Goal: Information Seeking & Learning: Learn about a topic

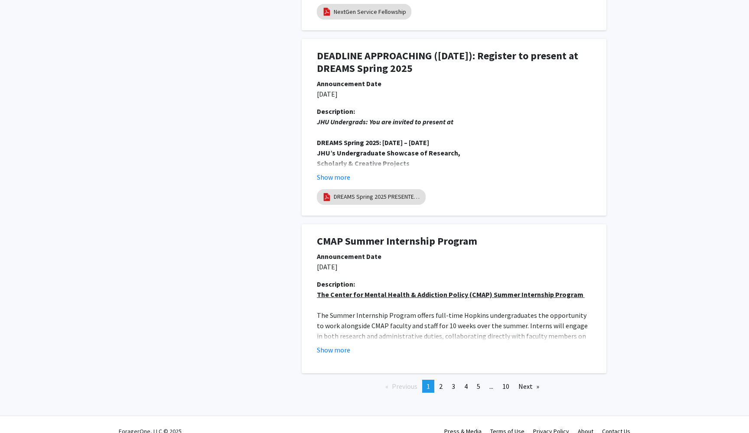
scroll to position [1885, 0]
click at [329, 345] on button "Show more" at bounding box center [333, 350] width 33 height 10
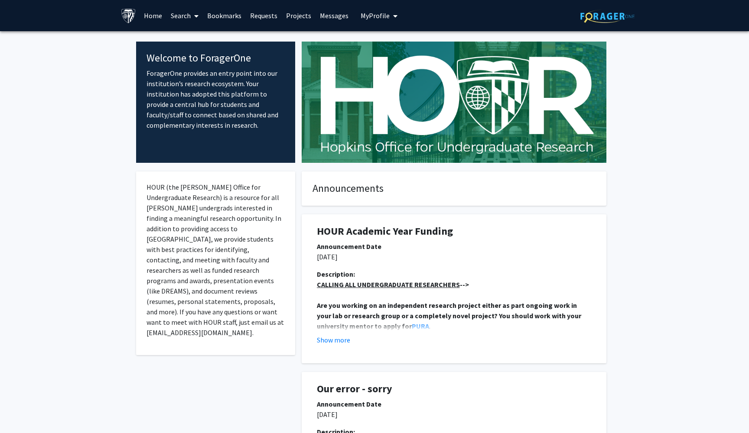
scroll to position [0, 0]
click at [194, 11] on span at bounding box center [195, 16] width 8 height 30
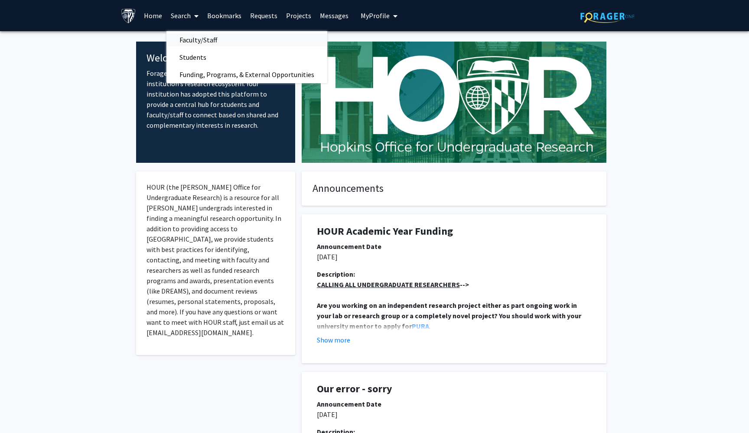
click at [202, 39] on span "Faculty/Staff" at bounding box center [198, 39] width 64 height 17
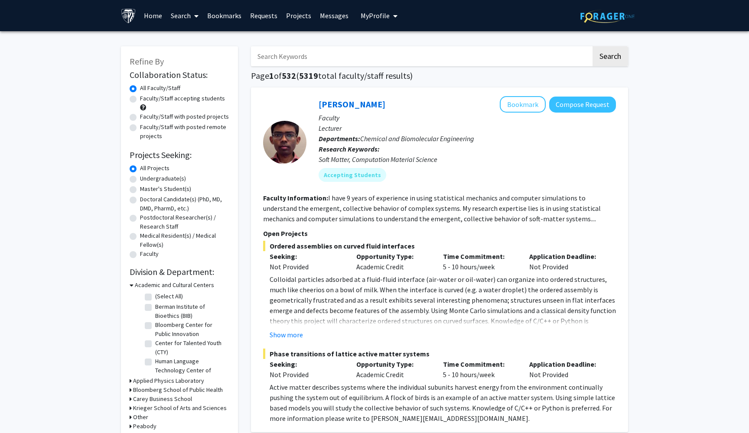
click at [296, 58] on input "Search Keywords" at bounding box center [421, 56] width 340 height 20
type input "c"
type input "[PERSON_NAME]"
click at [610, 58] on button "Search" at bounding box center [610, 56] width 36 height 20
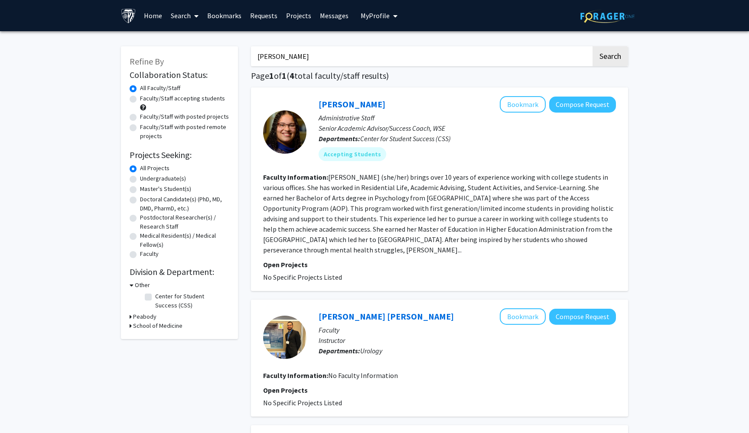
click at [140, 181] on label "Undergraduate(s)" at bounding box center [163, 178] width 46 height 9
click at [140, 180] on input "Undergraduate(s)" at bounding box center [143, 177] width 6 height 6
radio input "true"
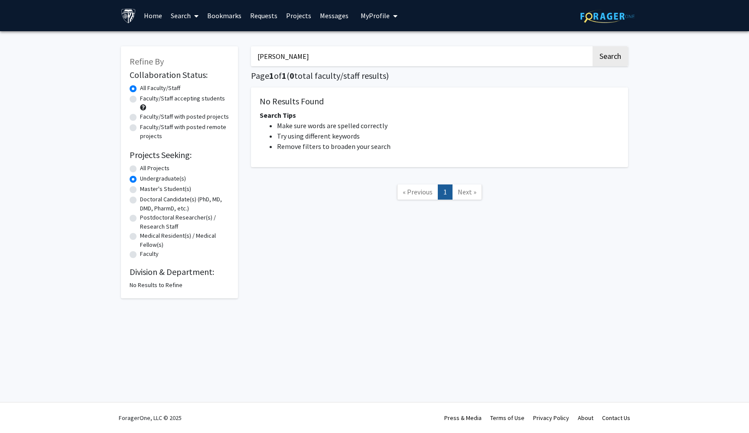
click at [279, 64] on input "[PERSON_NAME]" at bounding box center [421, 56] width 340 height 20
click at [607, 57] on button "Search" at bounding box center [610, 56] width 36 height 20
radio input "true"
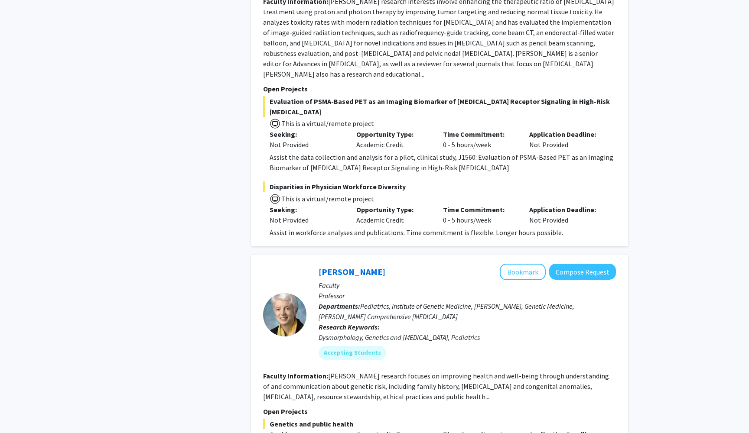
scroll to position [1673, 0]
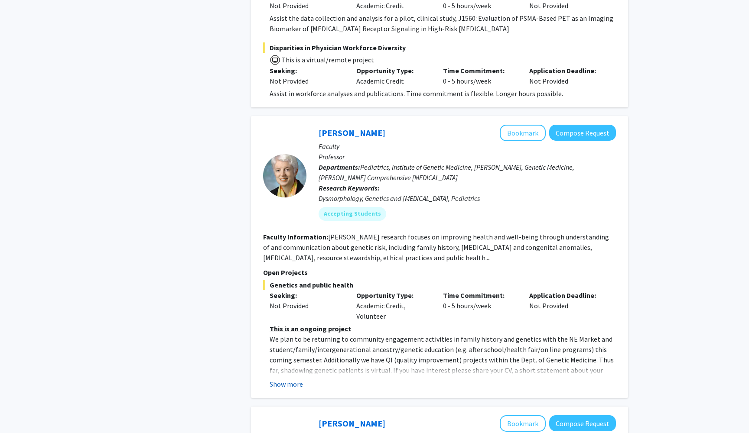
click at [292, 379] on button "Show more" at bounding box center [286, 384] width 33 height 10
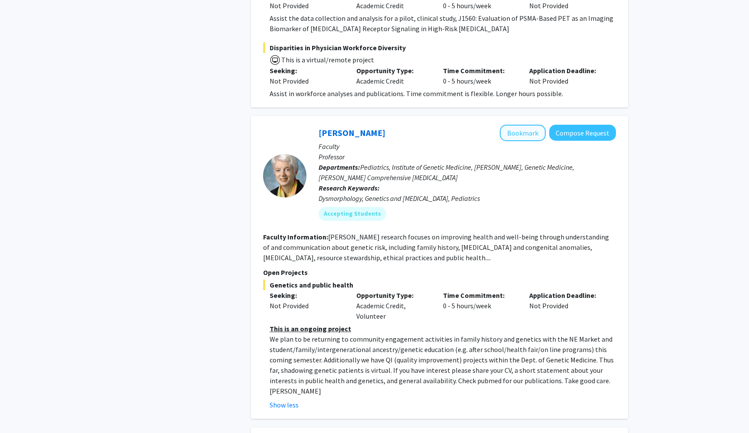
click at [533, 125] on button "Bookmark" at bounding box center [523, 133] width 46 height 16
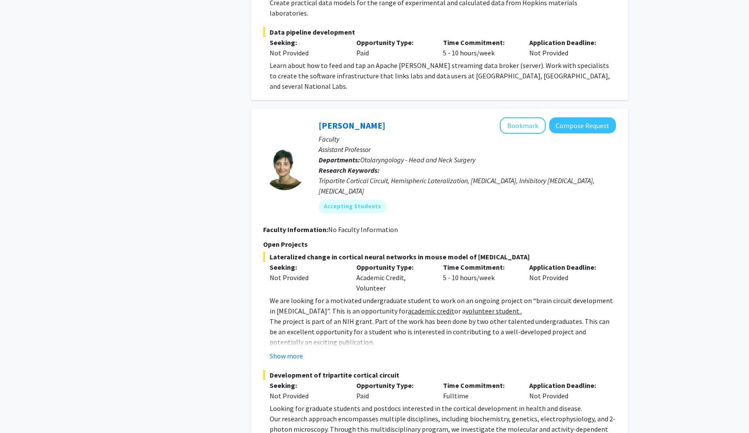
scroll to position [2984, 0]
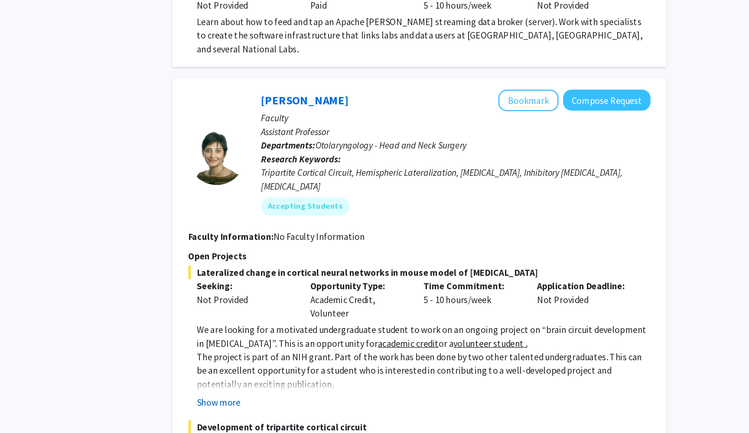
click at [270, 403] on button "Show more" at bounding box center [286, 408] width 33 height 10
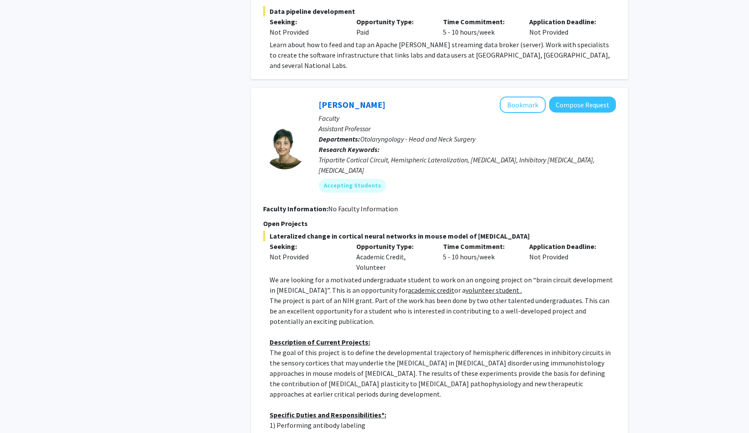
scroll to position [3031, 0]
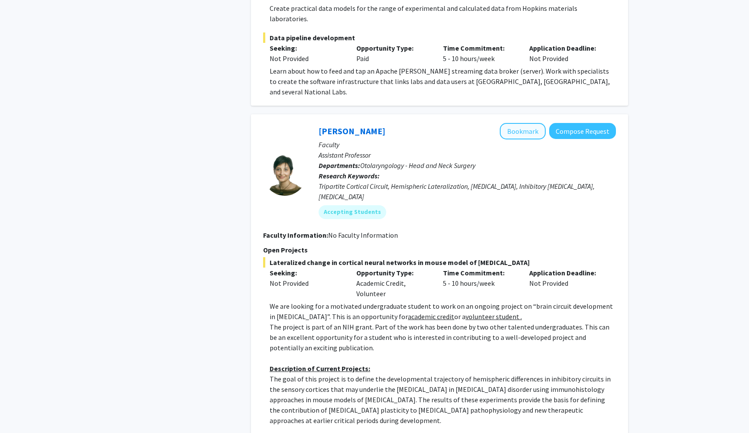
click at [526, 123] on button "Bookmark" at bounding box center [523, 131] width 46 height 16
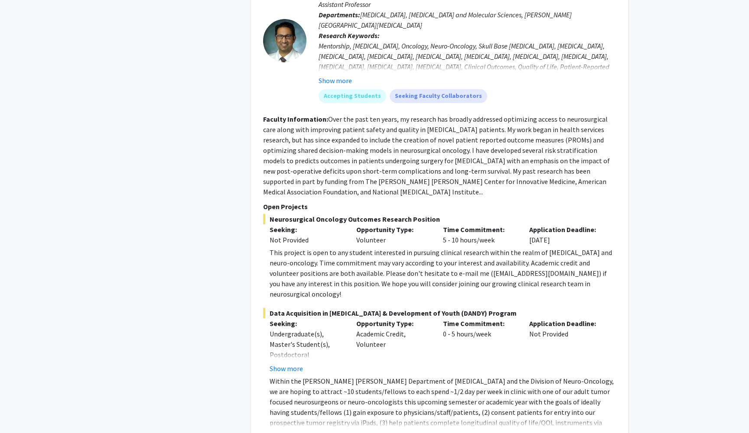
scroll to position [4222, 0]
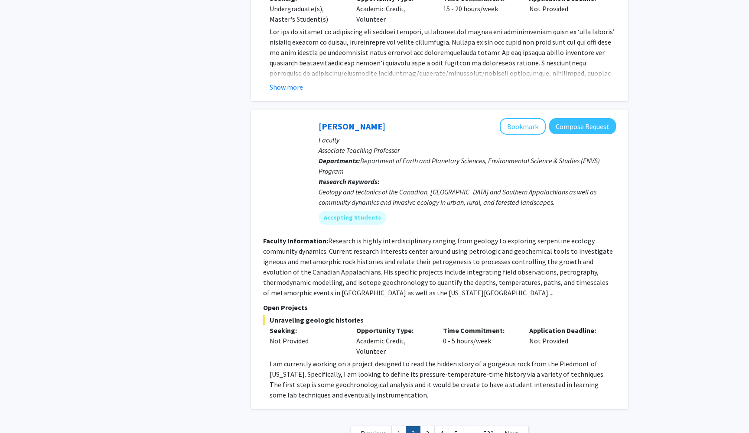
scroll to position [3079, 0]
click at [430, 427] on link "3" at bounding box center [427, 434] width 15 height 15
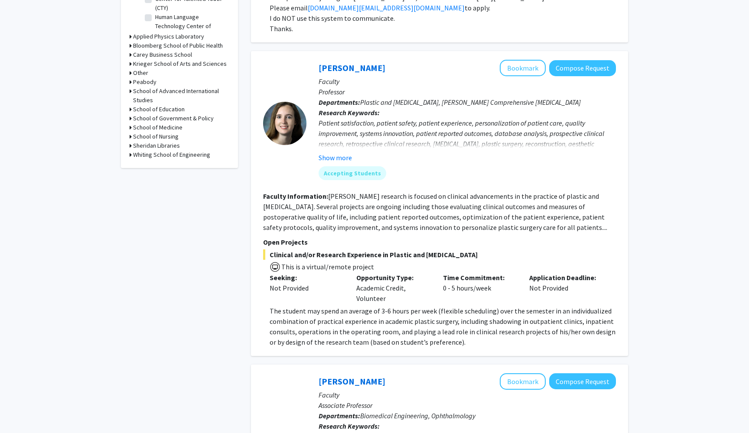
scroll to position [338, 0]
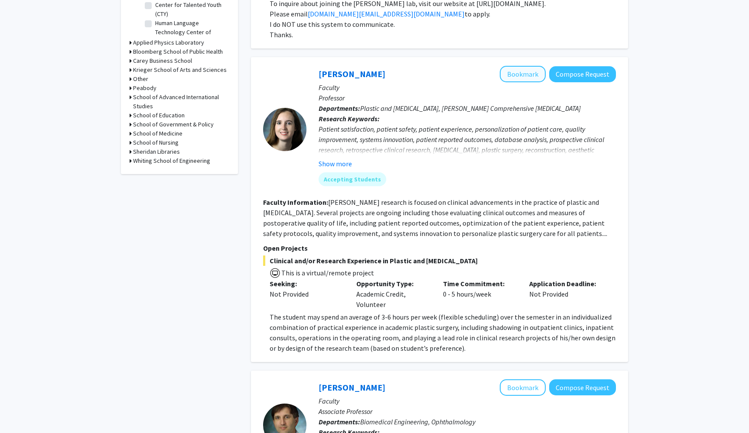
click at [519, 77] on button "Bookmark" at bounding box center [523, 74] width 46 height 16
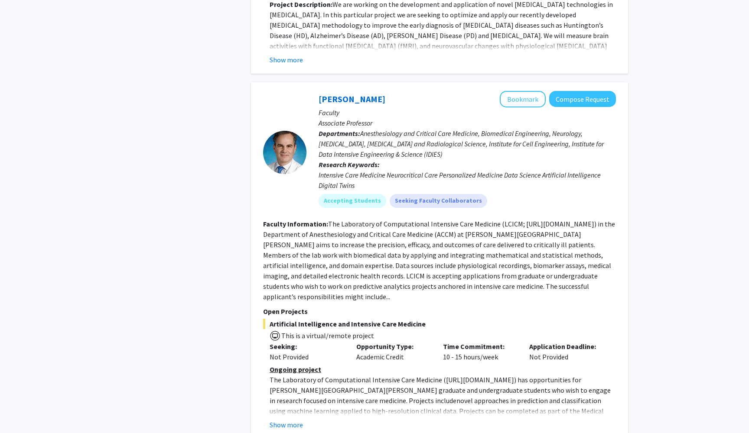
scroll to position [1284, 0]
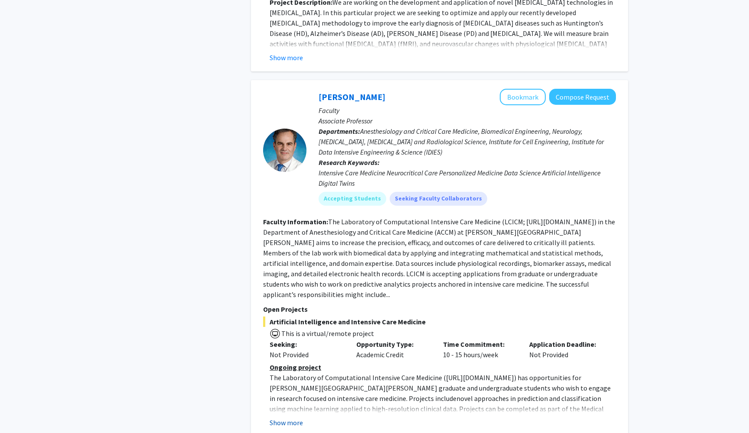
click at [290, 418] on button "Show more" at bounding box center [286, 423] width 33 height 10
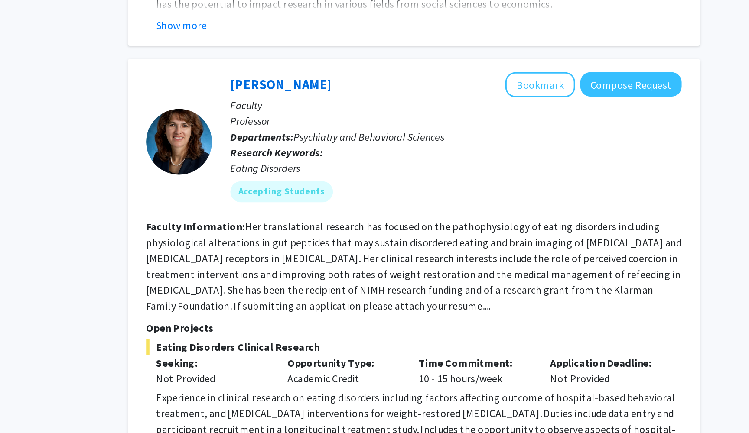
scroll to position [1988, 0]
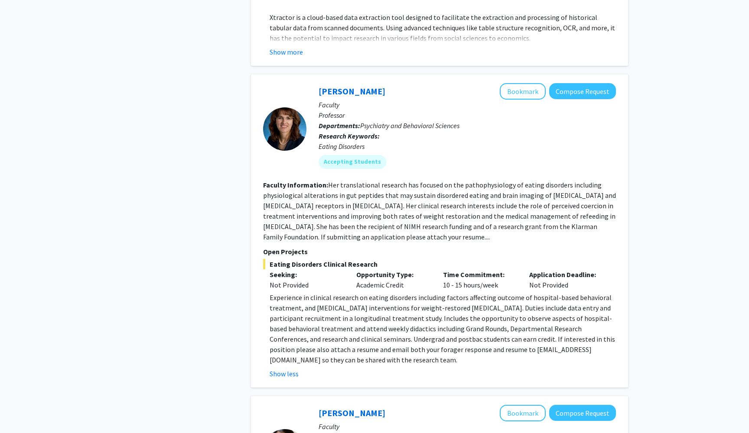
scroll to position [2048, 0]
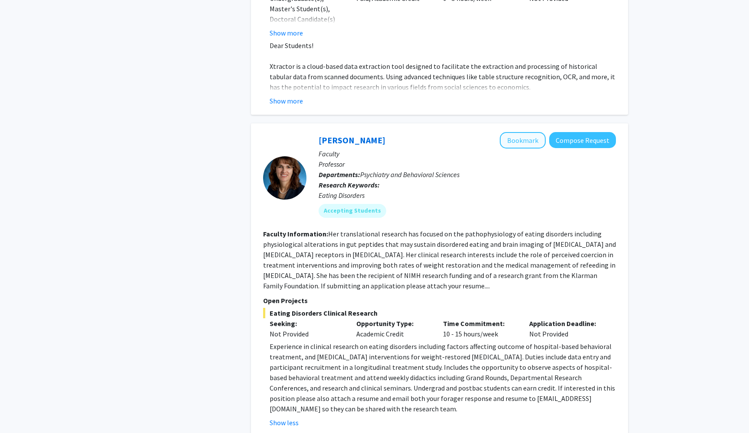
click at [526, 132] on button "Bookmark" at bounding box center [523, 140] width 46 height 16
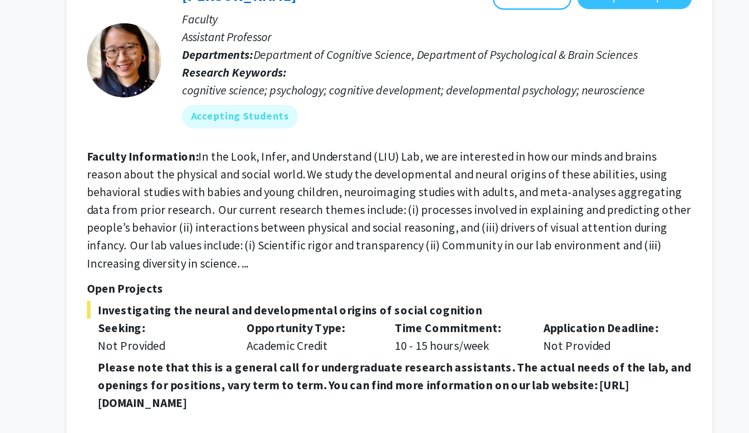
scroll to position [2336, 0]
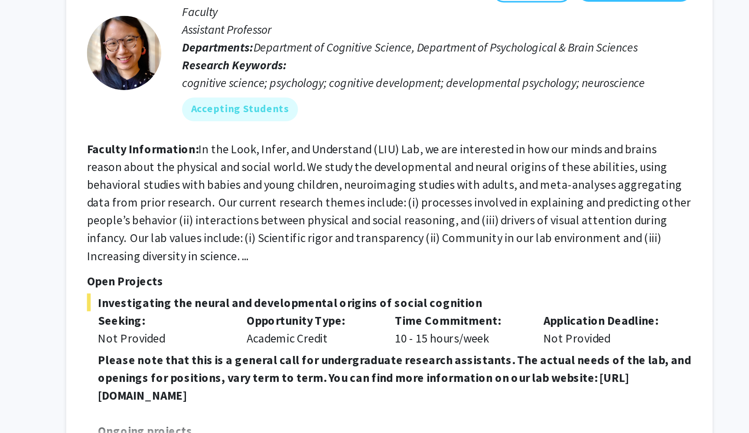
drag, startPoint x: 55, startPoint y: 179, endPoint x: 211, endPoint y: 187, distance: 156.2
copy strong "[URL][DOMAIN_NAME]"
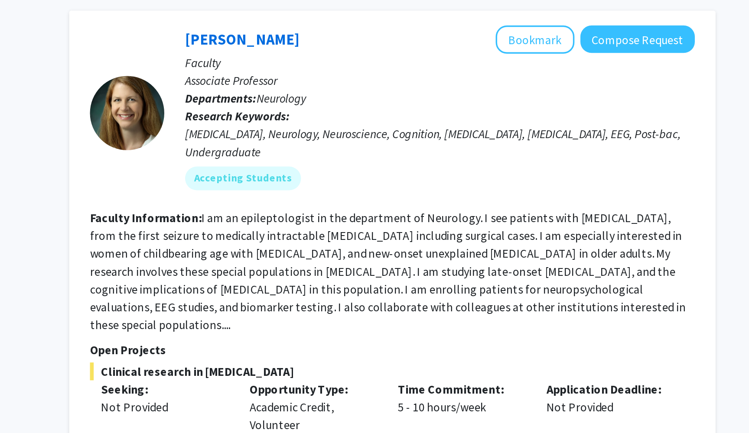
scroll to position [3311, 0]
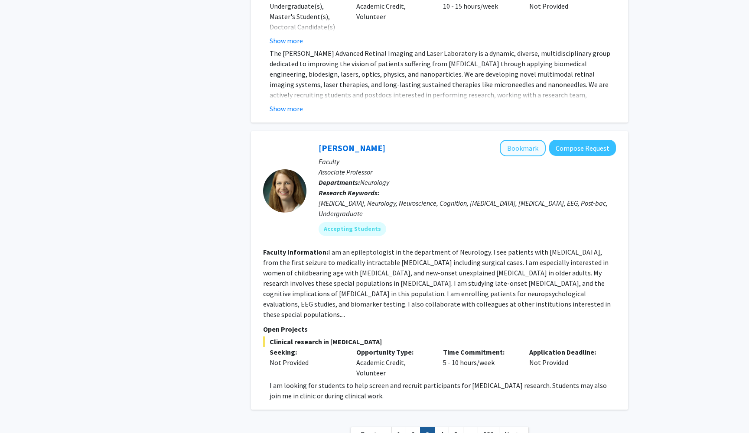
click at [518, 140] on button "Bookmark" at bounding box center [523, 148] width 46 height 16
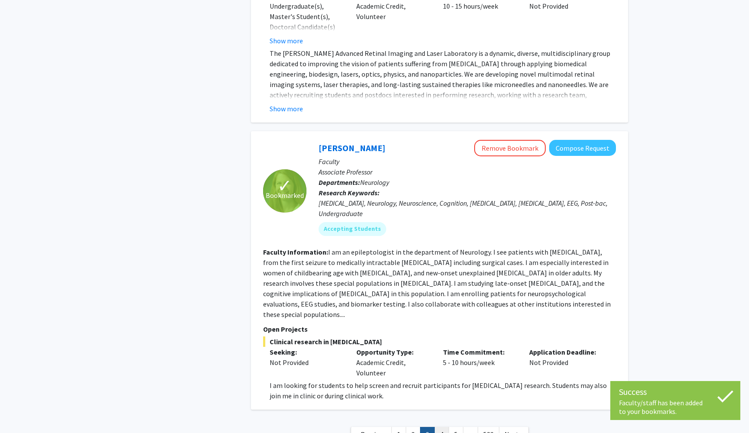
click at [446, 427] on link "4" at bounding box center [441, 434] width 15 height 15
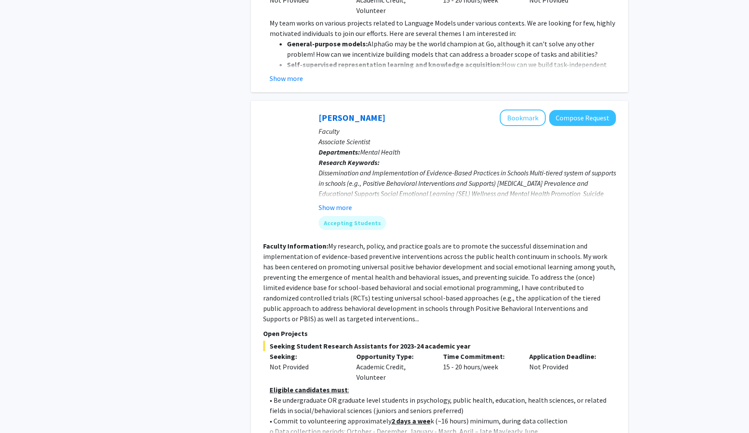
scroll to position [1206, 0]
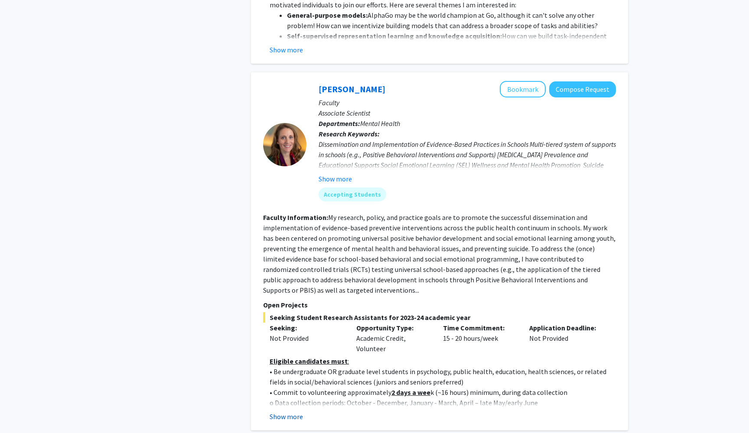
click at [292, 412] on button "Show more" at bounding box center [286, 417] width 33 height 10
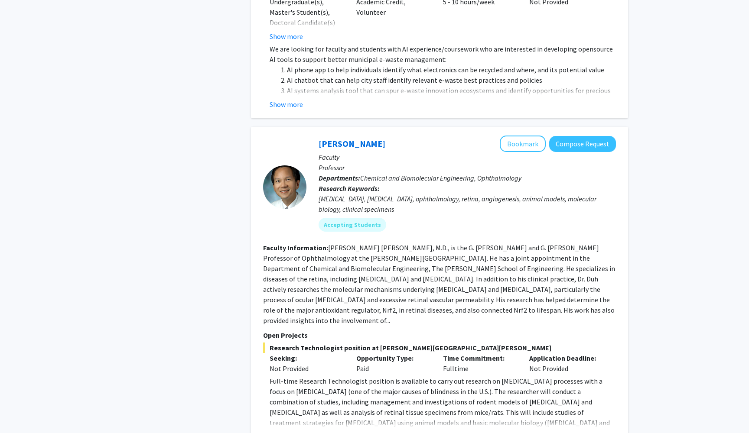
scroll to position [3229, 0]
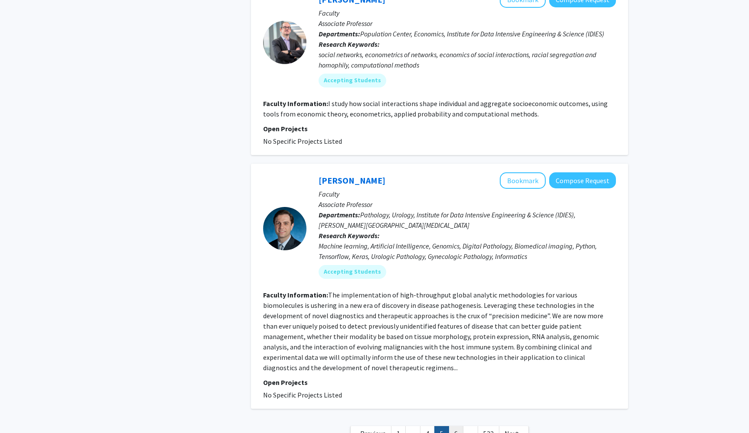
scroll to position [2306, 0]
click at [460, 427] on link "6" at bounding box center [456, 434] width 15 height 15
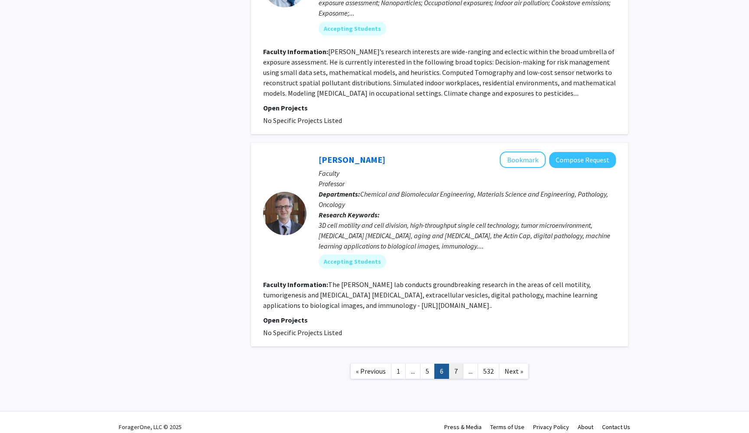
scroll to position [1879, 0]
click at [459, 364] on link "7" at bounding box center [456, 371] width 15 height 15
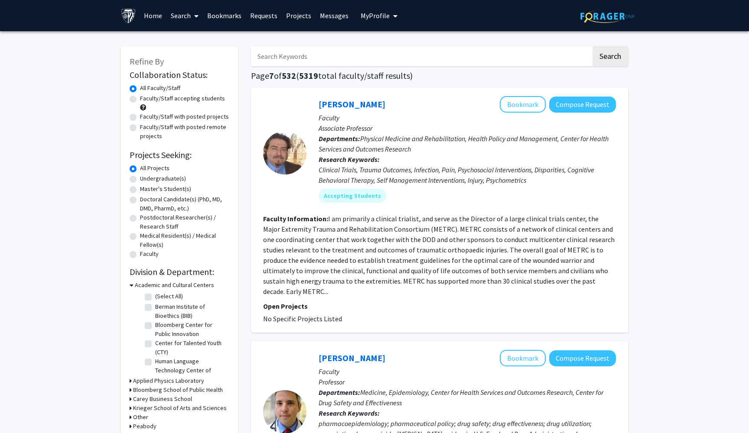
click at [140, 179] on label "Undergraduate(s)" at bounding box center [163, 178] width 46 height 9
click at [140, 179] on input "Undergraduate(s)" at bounding box center [143, 177] width 6 height 6
radio input "true"
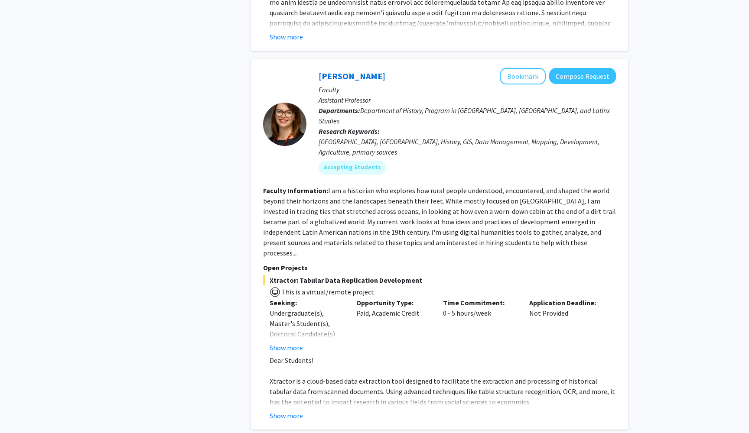
scroll to position [3661, 0]
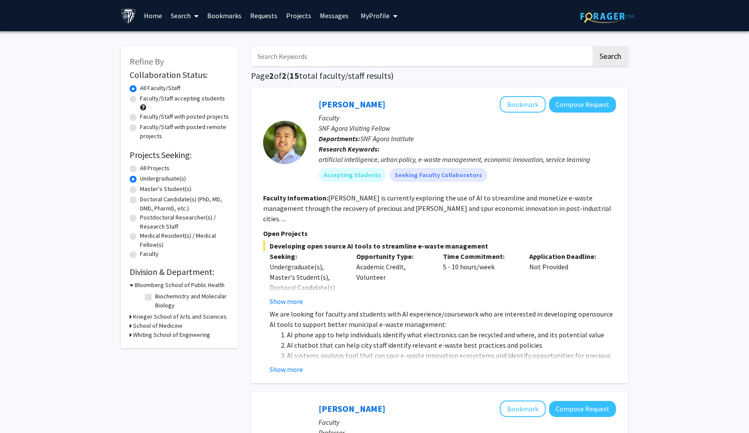
click at [224, 13] on link "Bookmarks" at bounding box center [224, 15] width 43 height 30
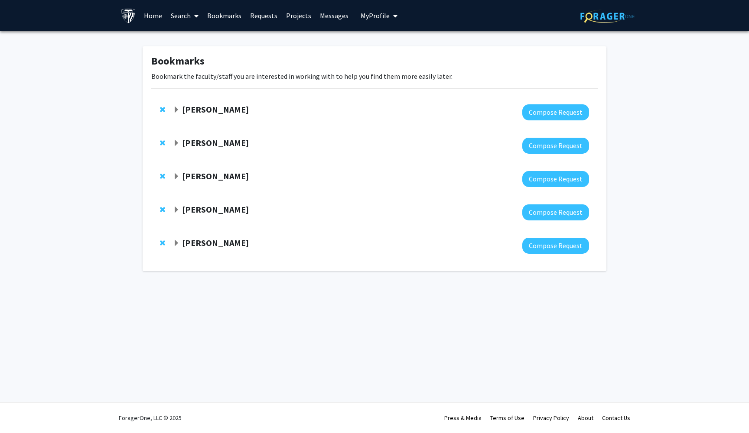
click at [203, 110] on strong "[PERSON_NAME]" at bounding box center [215, 109] width 67 height 11
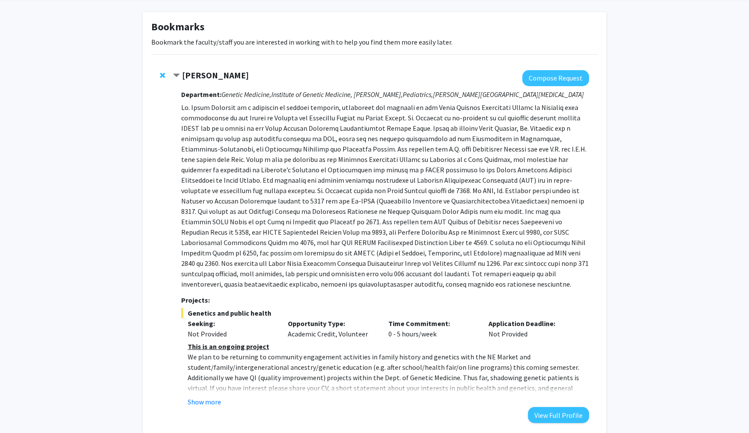
scroll to position [38, 0]
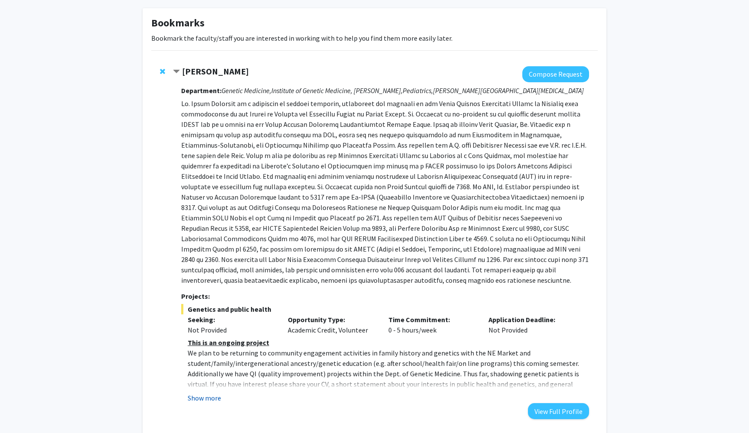
click at [204, 399] on button "Show more" at bounding box center [204, 398] width 33 height 10
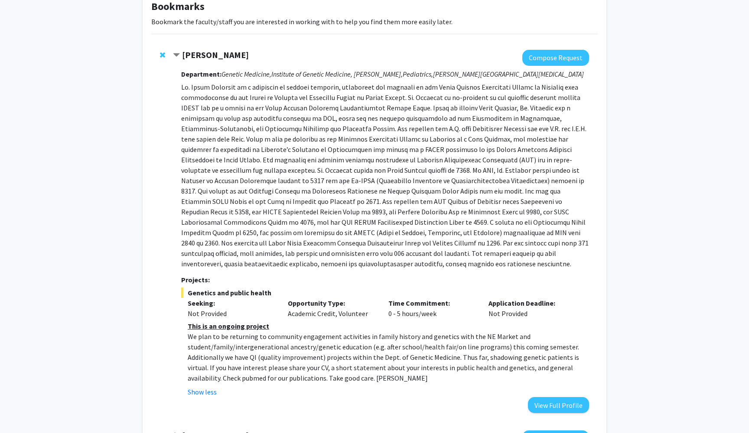
scroll to position [55, 0]
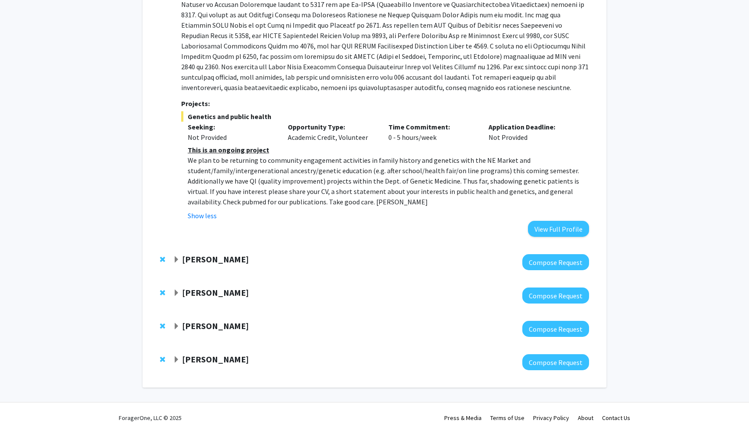
click at [205, 259] on strong "[PERSON_NAME]" at bounding box center [215, 259] width 67 height 11
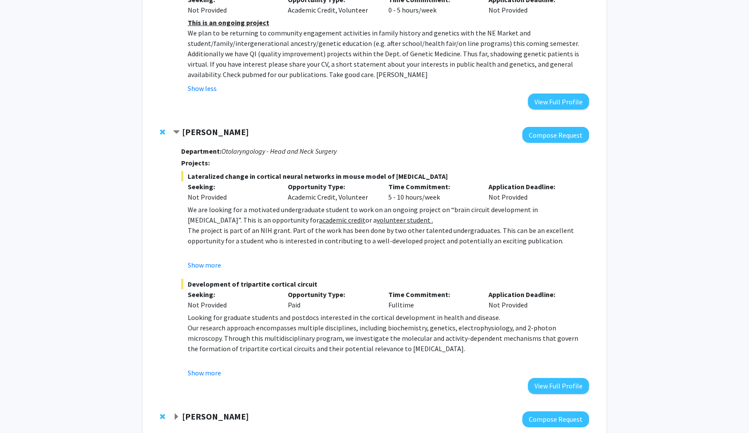
scroll to position [358, 0]
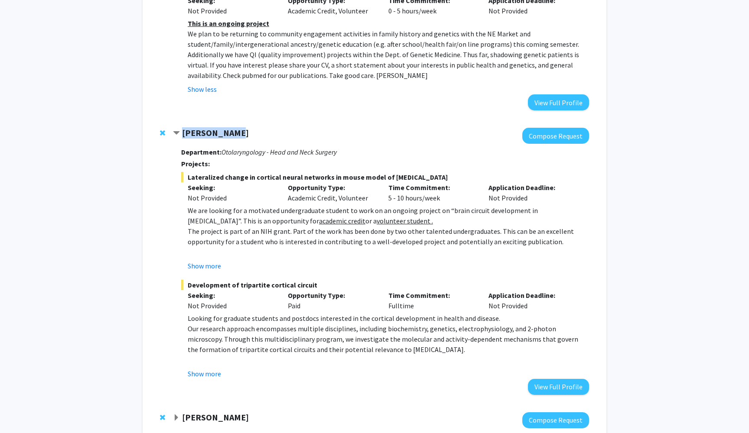
drag, startPoint x: 239, startPoint y: 137, endPoint x: 184, endPoint y: 135, distance: 55.1
click at [184, 135] on div "[PERSON_NAME]" at bounding box center [266, 133] width 187 height 11
copy strong "[PERSON_NAME]"
click at [213, 270] on button "Show more" at bounding box center [204, 266] width 33 height 10
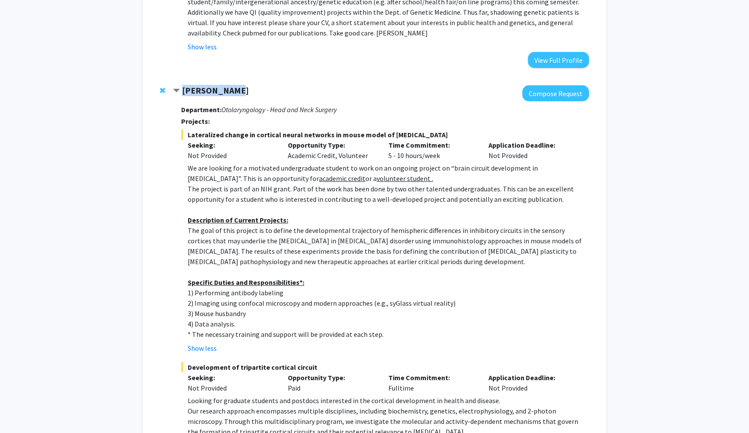
scroll to position [319, 0]
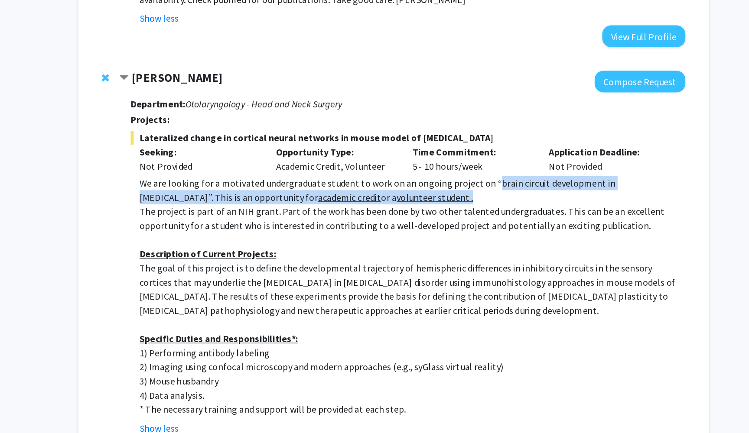
drag, startPoint x: 359, startPoint y: 135, endPoint x: 440, endPoint y: 144, distance: 81.1
click at [440, 244] on p "We are looking for a motivated undergraduate student to work on an ongoing proj…" at bounding box center [388, 254] width 401 height 21
click at [442, 244] on p "We are looking for a motivated undergraduate student to work on an ongoing proj…" at bounding box center [388, 254] width 401 height 21
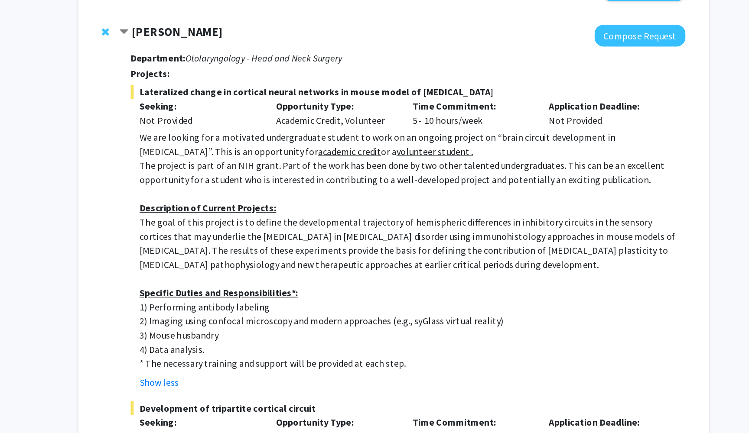
scroll to position [353, 0]
click at [243, 273] on p "The goal of this project is to define the developmental trajectory of hemispher…" at bounding box center [388, 294] width 401 height 42
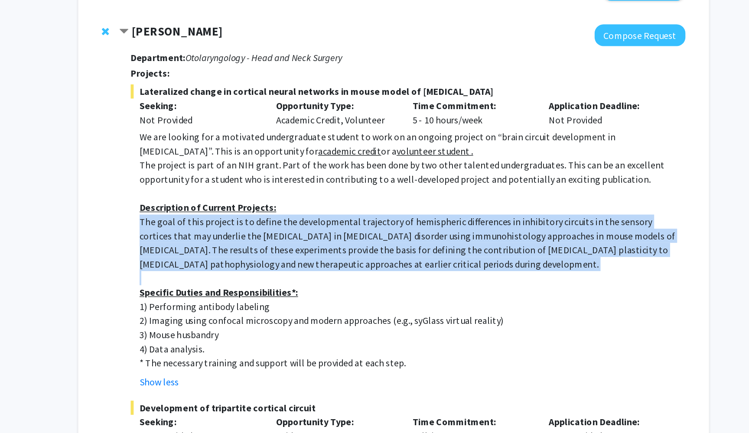
click at [243, 273] on p "The goal of this project is to define the developmental trajectory of hemispher…" at bounding box center [388, 294] width 401 height 42
copy p "The goal of this project is to define the developmental trajectory of hemispher…"
click at [266, 273] on p "The goal of this project is to define the developmental trajectory of hemispher…" at bounding box center [388, 294] width 401 height 42
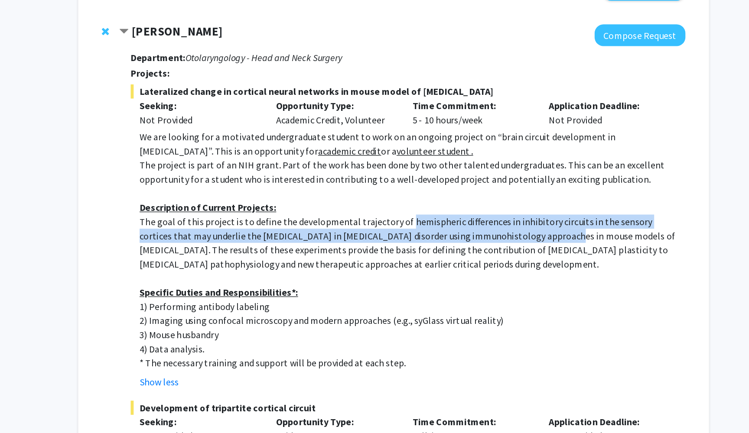
drag, startPoint x: 295, startPoint y: 161, endPoint x: 369, endPoint y: 167, distance: 74.8
click at [369, 273] on p "The goal of this project is to define the developmental trajectory of hemispher…" at bounding box center [388, 294] width 401 height 42
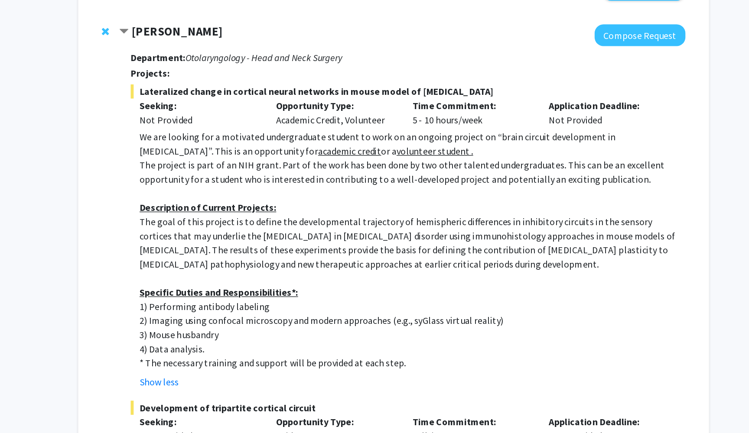
click at [357, 273] on p "The goal of this project is to define the developmental trajectory of hemispher…" at bounding box center [388, 294] width 401 height 42
